Goal: Information Seeking & Learning: Find specific fact

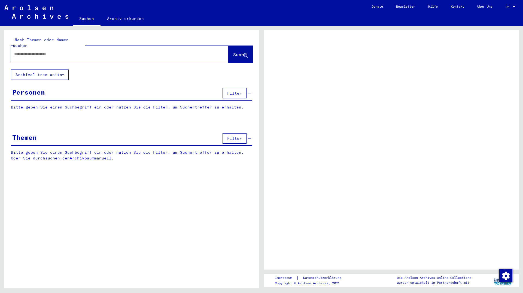
click at [33, 51] on input "text" at bounding box center [114, 54] width 201 height 6
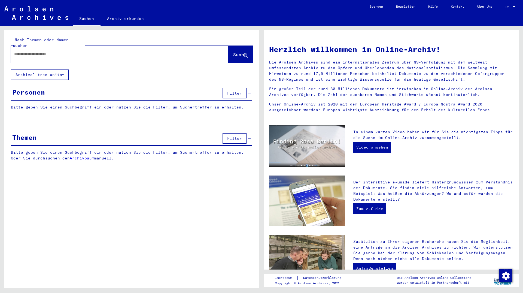
click at [31, 51] on input "text" at bounding box center [113, 54] width 198 height 6
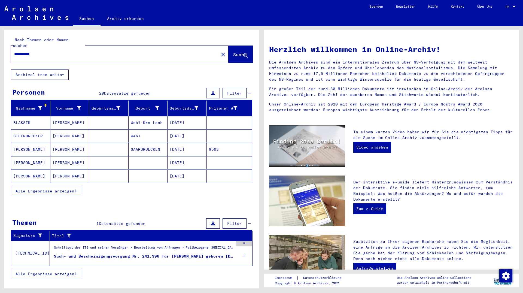
click at [65, 188] on span "Alle Ergebnisse anzeigen" at bounding box center [45, 190] width 59 height 5
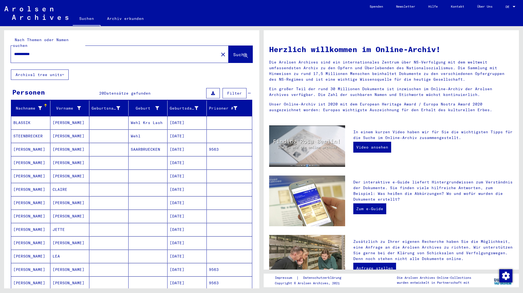
click at [233, 52] on span "Suche" at bounding box center [240, 54] width 14 height 5
click at [30, 51] on input "**********" at bounding box center [113, 54] width 198 height 6
click at [233, 52] on span "Suche" at bounding box center [240, 54] width 14 height 5
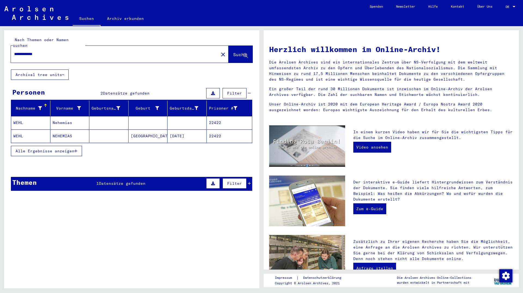
click at [174, 130] on mat-cell "[DATE]" at bounding box center [186, 135] width 39 height 13
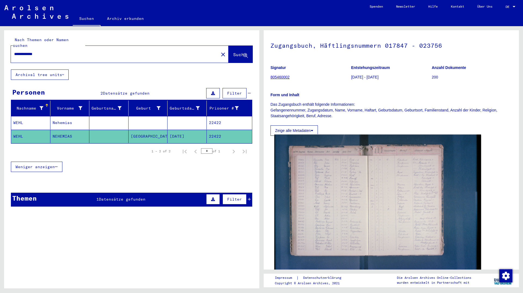
scroll to position [29, 0]
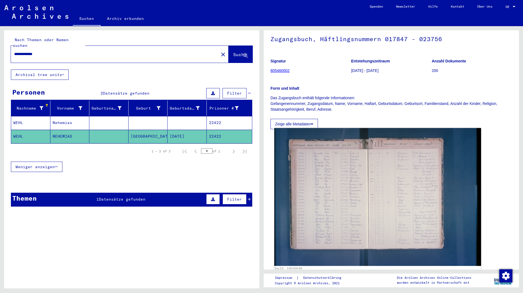
click at [303, 182] on img at bounding box center [377, 197] width 207 height 138
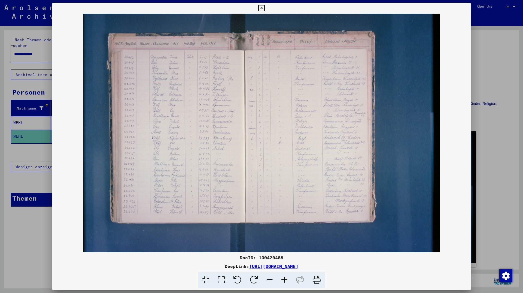
click at [284, 278] on icon at bounding box center [284, 279] width 15 height 17
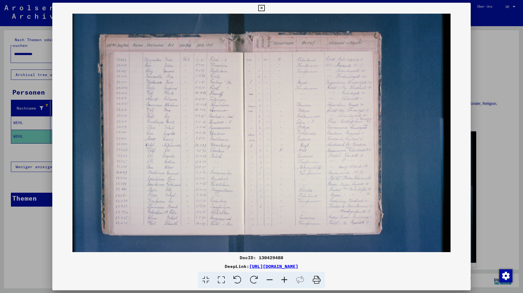
click at [284, 278] on icon at bounding box center [284, 279] width 15 height 17
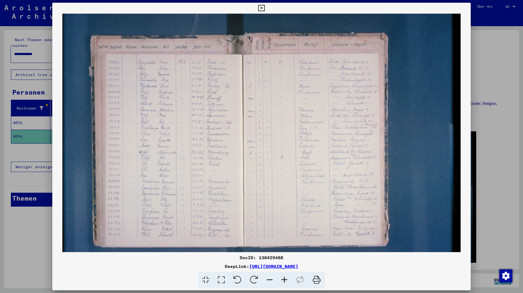
click at [284, 278] on icon at bounding box center [284, 279] width 15 height 17
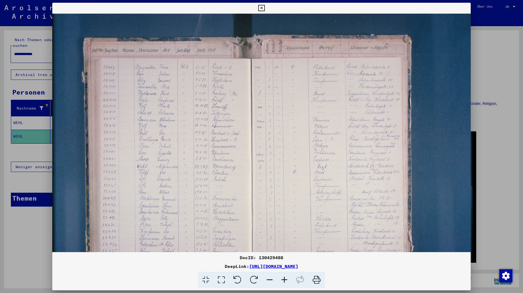
click at [284, 278] on icon at bounding box center [284, 279] width 15 height 17
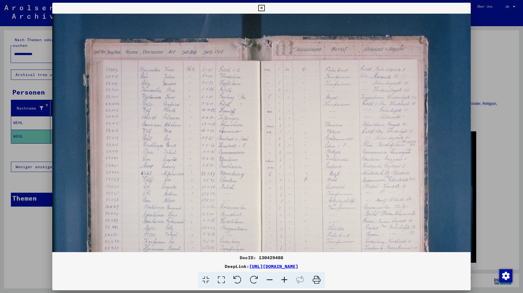
click at [284, 278] on icon at bounding box center [284, 279] width 15 height 17
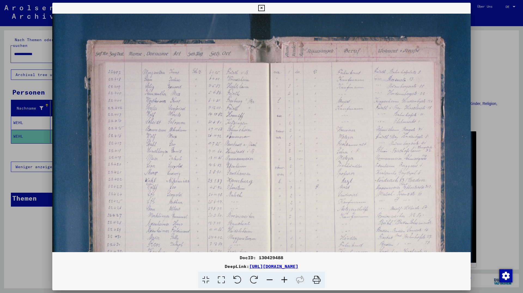
click at [284, 278] on icon at bounding box center [284, 279] width 15 height 17
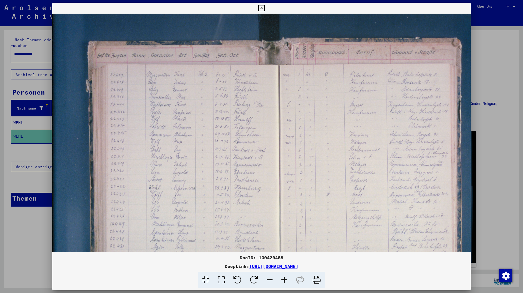
click at [284, 278] on icon at bounding box center [284, 279] width 15 height 17
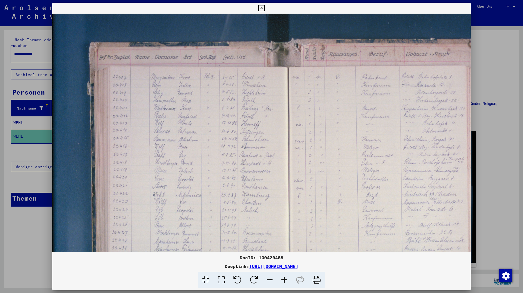
click at [284, 278] on icon at bounding box center [284, 279] width 15 height 17
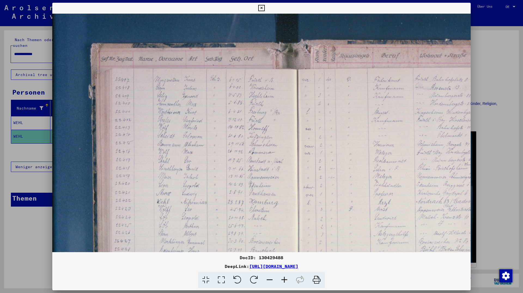
click at [284, 278] on icon at bounding box center [284, 279] width 15 height 17
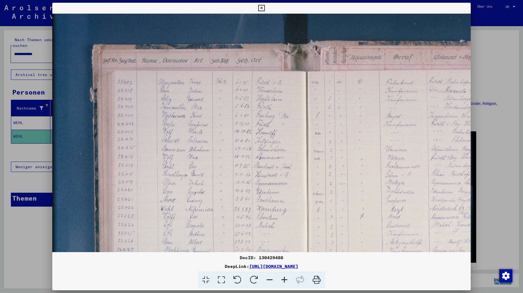
click at [284, 278] on icon at bounding box center [284, 279] width 15 height 17
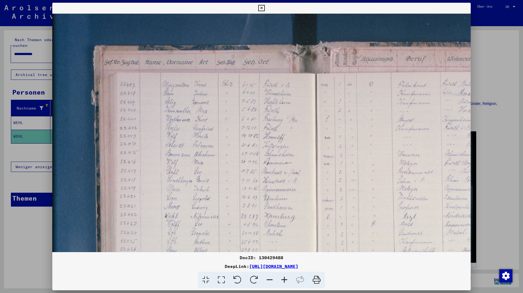
click at [277, 177] on img at bounding box center [343, 208] width 582 height 388
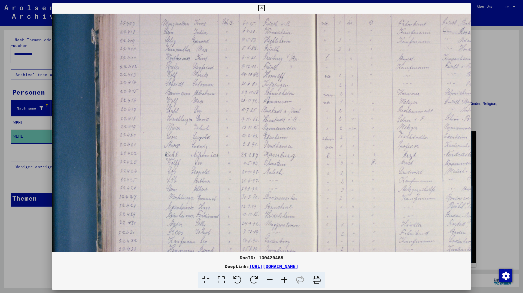
scroll to position [62, 0]
drag, startPoint x: 277, startPoint y: 177, endPoint x: 295, endPoint y: 117, distance: 62.4
click at [295, 117] on img at bounding box center [343, 146] width 582 height 388
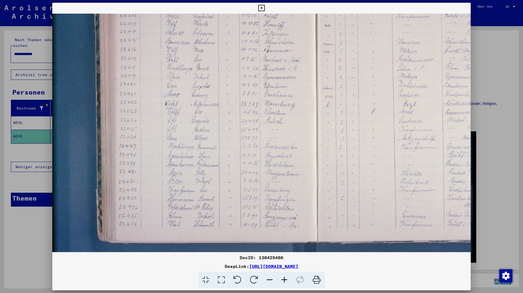
scroll to position [113, 0]
drag, startPoint x: 267, startPoint y: 179, endPoint x: 277, endPoint y: 128, distance: 52.1
click at [277, 128] on img at bounding box center [343, 95] width 582 height 388
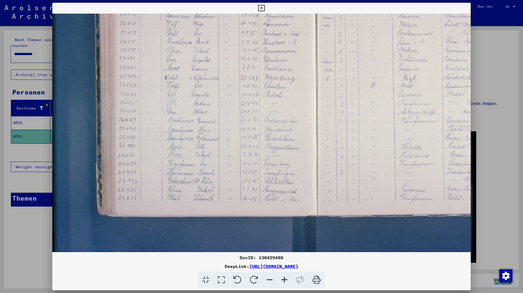
scroll to position [139, 0]
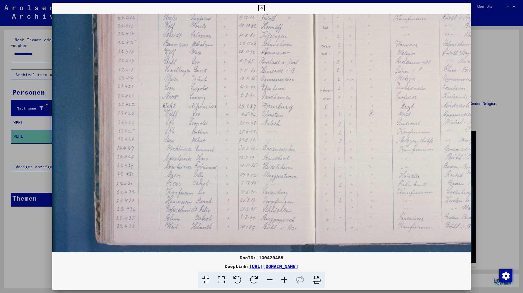
drag, startPoint x: 273, startPoint y: 174, endPoint x: 270, endPoint y: 173, distance: 3.3
click at [271, 177] on img at bounding box center [341, 98] width 582 height 388
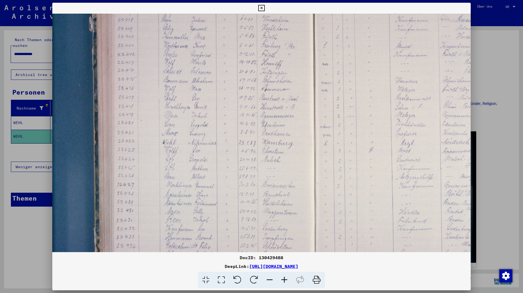
scroll to position [73, 2]
drag, startPoint x: 272, startPoint y: 136, endPoint x: 273, endPoint y: 173, distance: 37.3
click at [273, 173] on img at bounding box center [341, 135] width 582 height 388
click at [272, 279] on icon at bounding box center [269, 279] width 15 height 17
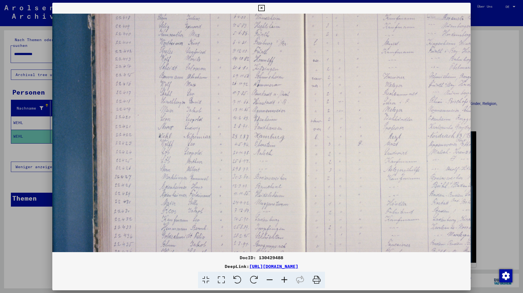
click at [272, 279] on icon at bounding box center [269, 279] width 15 height 17
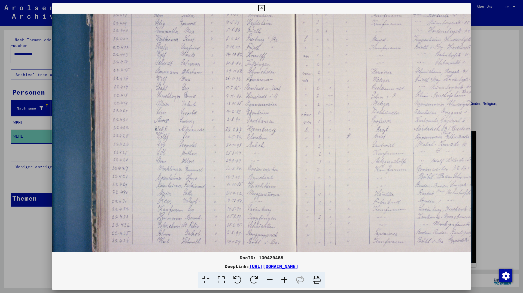
click at [272, 279] on icon at bounding box center [269, 279] width 15 height 17
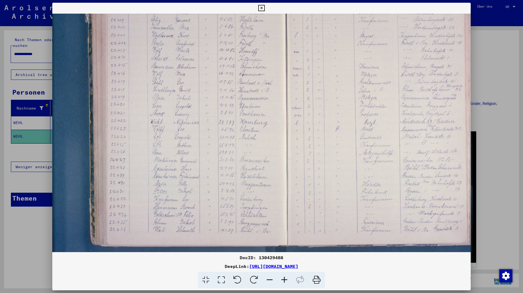
click at [235, 140] on img at bounding box center [310, 114] width 521 height 347
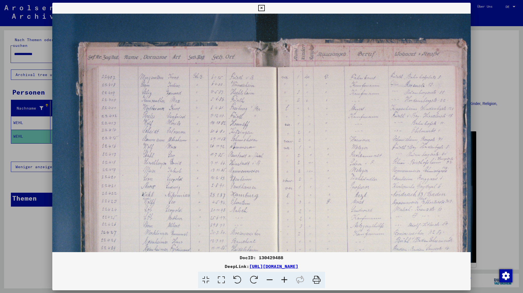
scroll to position [0, 10]
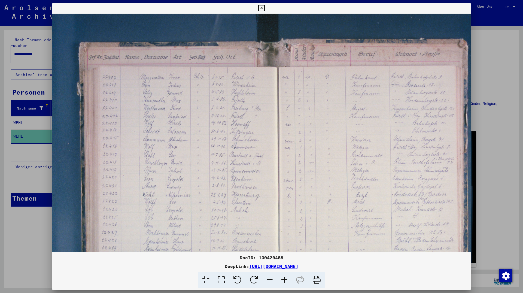
drag, startPoint x: 307, startPoint y: 141, endPoint x: 299, endPoint y: 224, distance: 83.4
click at [299, 224] on img at bounding box center [302, 187] width 521 height 347
click at [264, 8] on icon at bounding box center [261, 8] width 6 height 7
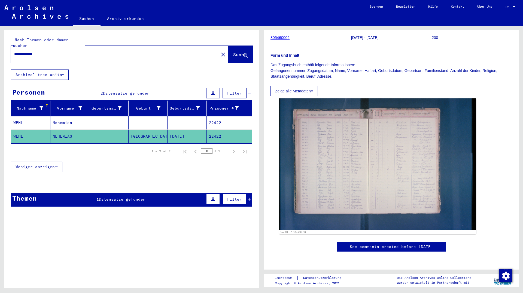
scroll to position [88, 0]
click at [298, 86] on button "Zeige alle Metadaten" at bounding box center [293, 91] width 47 height 10
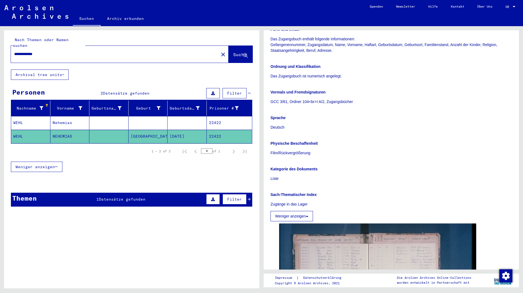
click at [298, 216] on button "Weniger anzeigen" at bounding box center [291, 216] width 42 height 10
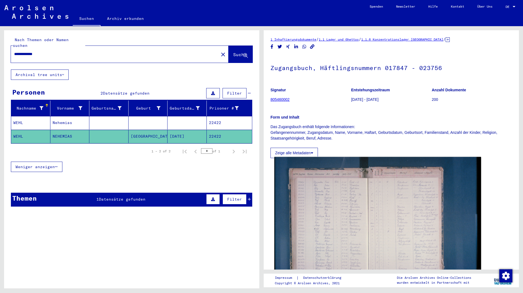
scroll to position [0, 0]
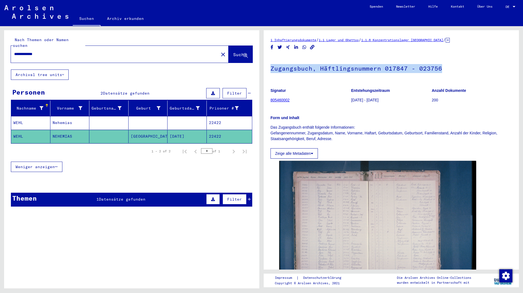
drag, startPoint x: 269, startPoint y: 68, endPoint x: 444, endPoint y: 67, distance: 174.2
click at [444, 67] on yv-its-full-details "1 Inhaftierungsdokumente / 1.1 Lager und Ghettos / 1.1.6 Konzentrationslager [G…" at bounding box center [390, 181] width 255 height 288
copy h1 "Zugangsbuch, Häftlingsnummern 017847 - 023756"
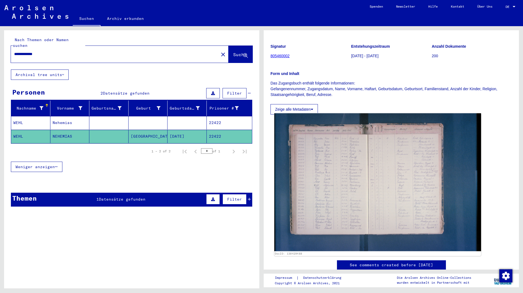
scroll to position [59, 0]
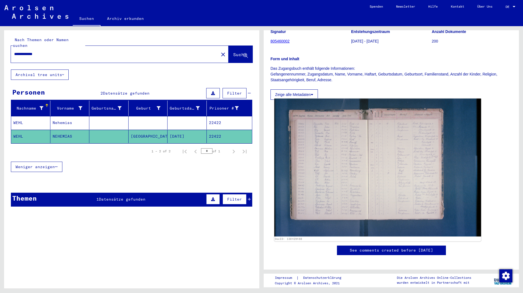
click at [332, 200] on img at bounding box center [377, 168] width 207 height 138
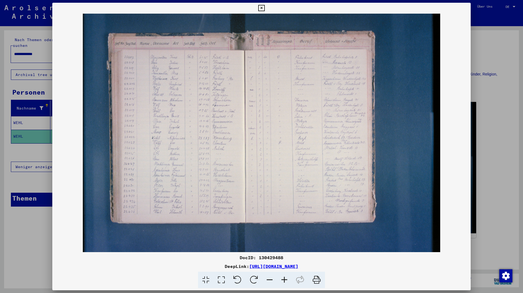
drag, startPoint x: 309, startPoint y: 154, endPoint x: 293, endPoint y: 168, distance: 21.1
click at [293, 168] on img at bounding box center [261, 133] width 418 height 238
click at [286, 280] on icon at bounding box center [284, 279] width 15 height 17
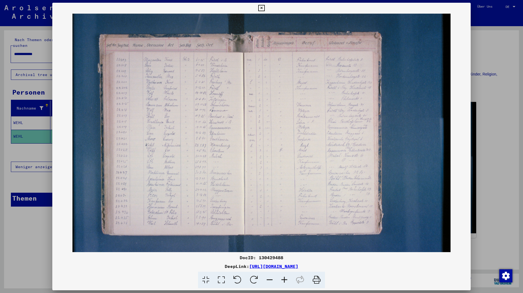
click at [286, 280] on icon at bounding box center [284, 279] width 15 height 17
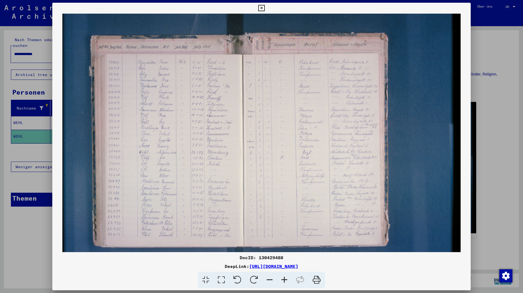
click at [286, 280] on icon at bounding box center [284, 279] width 15 height 17
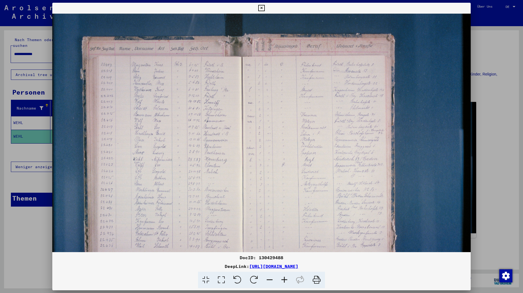
click at [286, 280] on icon at bounding box center [284, 279] width 15 height 17
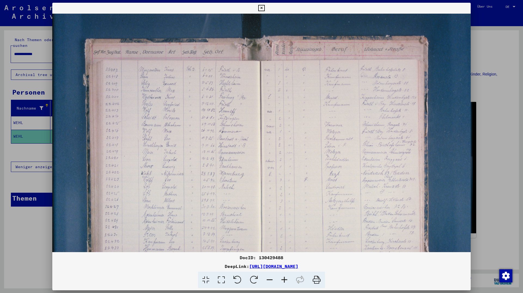
click at [286, 280] on icon at bounding box center [284, 279] width 15 height 17
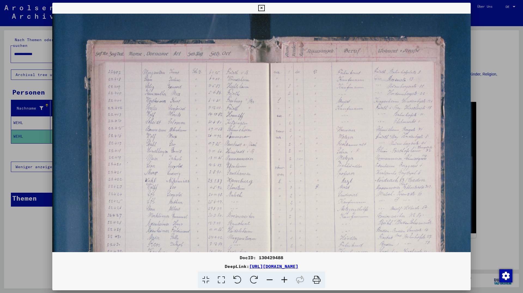
click at [286, 280] on icon at bounding box center [284, 279] width 15 height 17
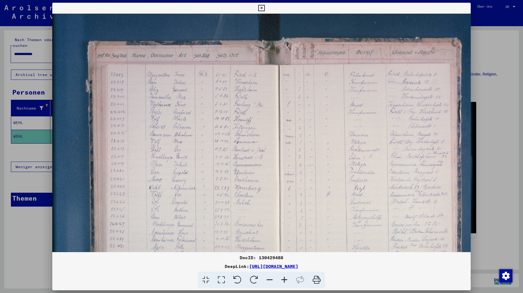
click at [286, 280] on icon at bounding box center [284, 279] width 15 height 17
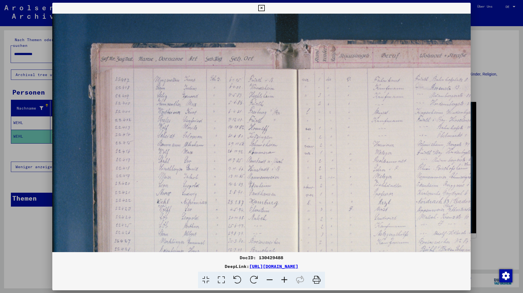
click at [286, 280] on icon at bounding box center [284, 279] width 15 height 17
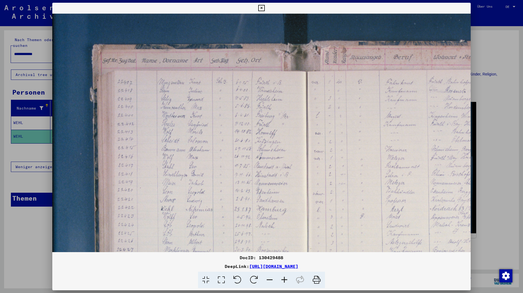
click at [286, 280] on icon at bounding box center [284, 279] width 15 height 17
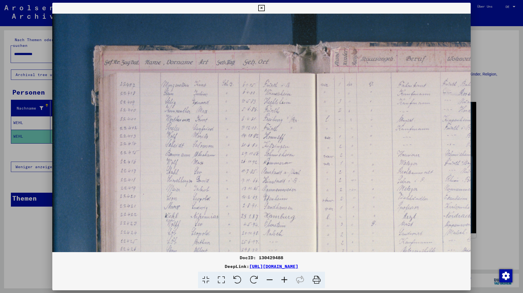
click at [285, 280] on icon at bounding box center [284, 279] width 15 height 17
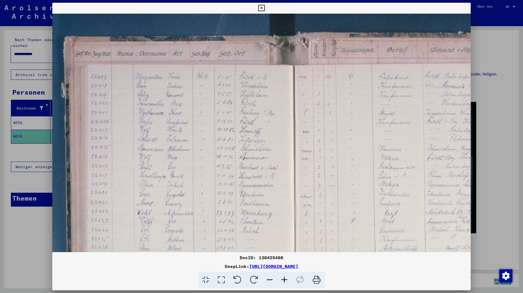
drag, startPoint x: 303, startPoint y: 210, endPoint x: 271, endPoint y: 198, distance: 34.9
click at [271, 198] on img at bounding box center [322, 203] width 602 height 401
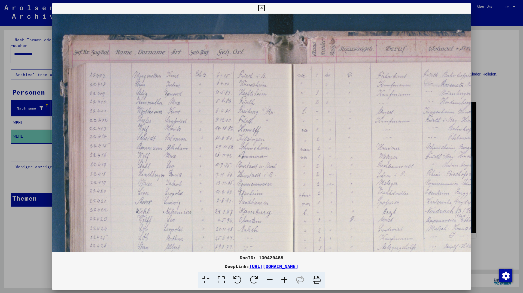
click at [265, 193] on img at bounding box center [321, 202] width 602 height 401
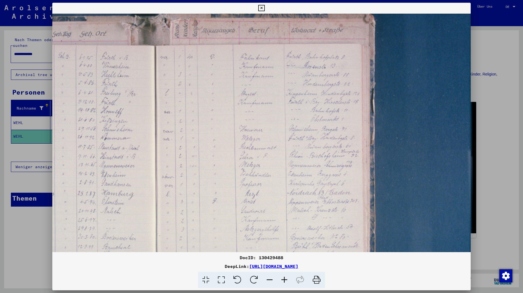
scroll to position [31, 184]
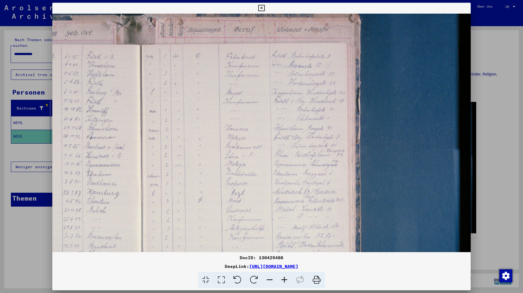
drag, startPoint x: 341, startPoint y: 168, endPoint x: 174, endPoint y: 150, distance: 168.7
click at [174, 150] on img at bounding box center [169, 183] width 602 height 401
click at [283, 279] on icon at bounding box center [284, 279] width 15 height 17
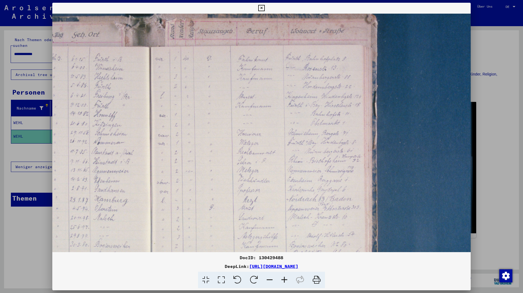
click at [284, 279] on icon at bounding box center [284, 279] width 15 height 17
click at [284, 278] on icon at bounding box center [284, 279] width 15 height 17
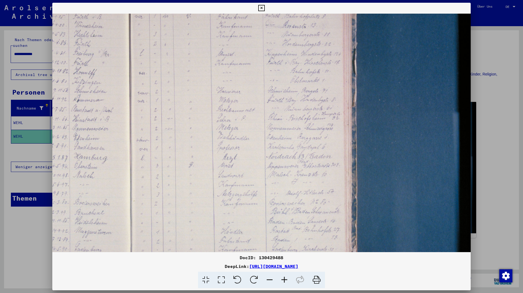
scroll to position [74, 205]
drag, startPoint x: 293, startPoint y: 222, endPoint x: 195, endPoint y: 179, distance: 106.4
click at [195, 179] on img at bounding box center [159, 147] width 623 height 415
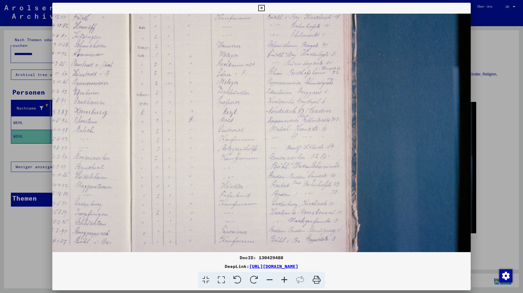
drag, startPoint x: 220, startPoint y: 188, endPoint x: 209, endPoint y: 145, distance: 44.2
click at [209, 143] on img at bounding box center [159, 102] width 623 height 415
click at [264, 5] on icon at bounding box center [261, 8] width 6 height 7
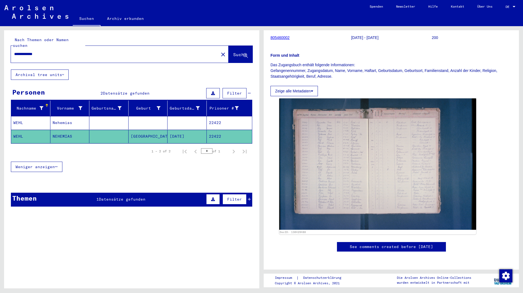
scroll to position [59, 0]
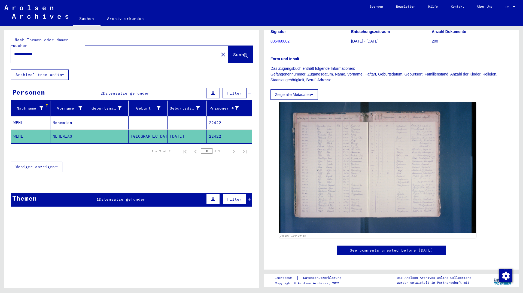
click at [69, 116] on mat-cell "Nehemias" at bounding box center [69, 122] width 39 height 13
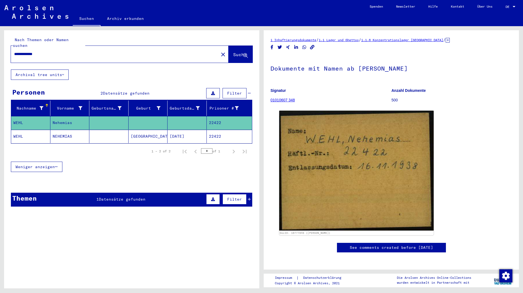
click at [33, 51] on input "**********" at bounding box center [114, 54] width 201 height 6
type input "**********"
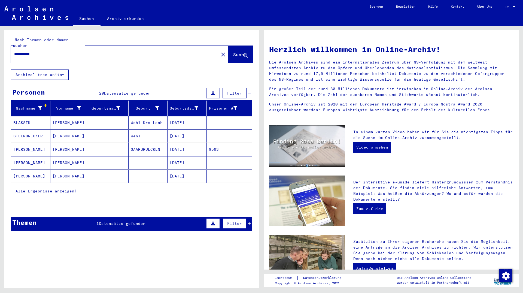
click at [20, 144] on mat-cell "[PERSON_NAME]" at bounding box center [30, 149] width 39 height 13
